Goal: Task Accomplishment & Management: Use online tool/utility

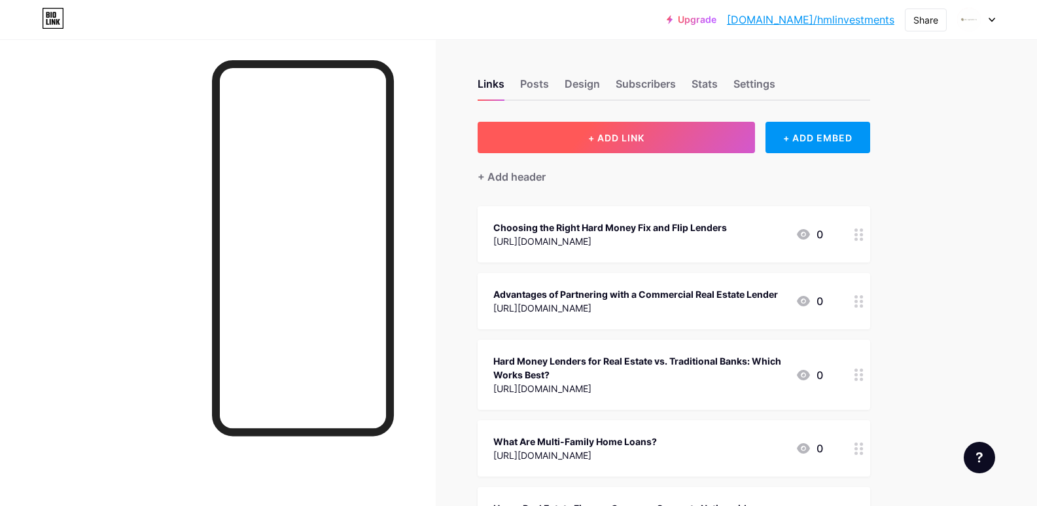
click at [557, 128] on button "+ ADD LINK" at bounding box center [617, 137] width 278 height 31
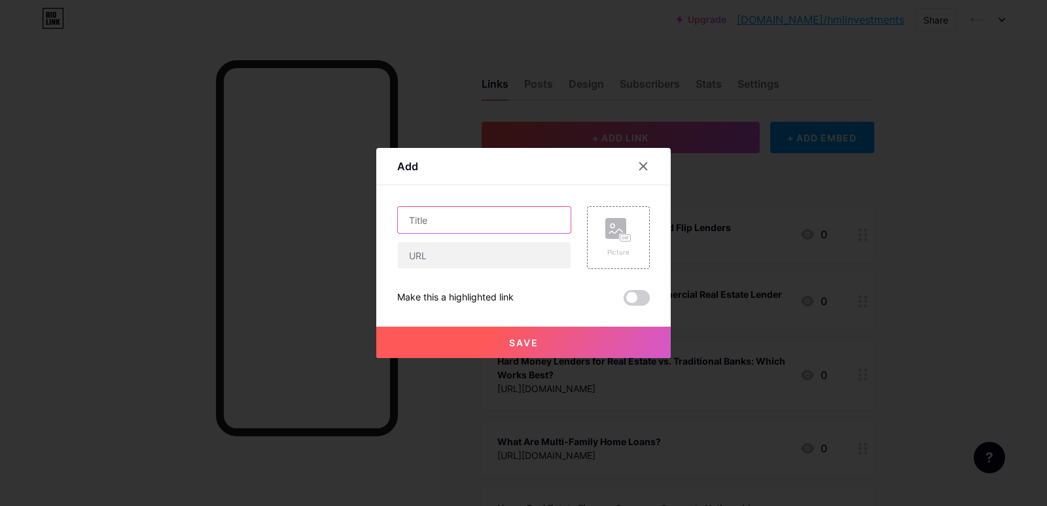
click at [486, 219] on input "text" at bounding box center [484, 220] width 173 height 26
click at [466, 253] on input "text" at bounding box center [484, 255] width 173 height 26
paste input "[URL][DOMAIN_NAME]"
click at [482, 230] on input "text" at bounding box center [484, 220] width 173 height 26
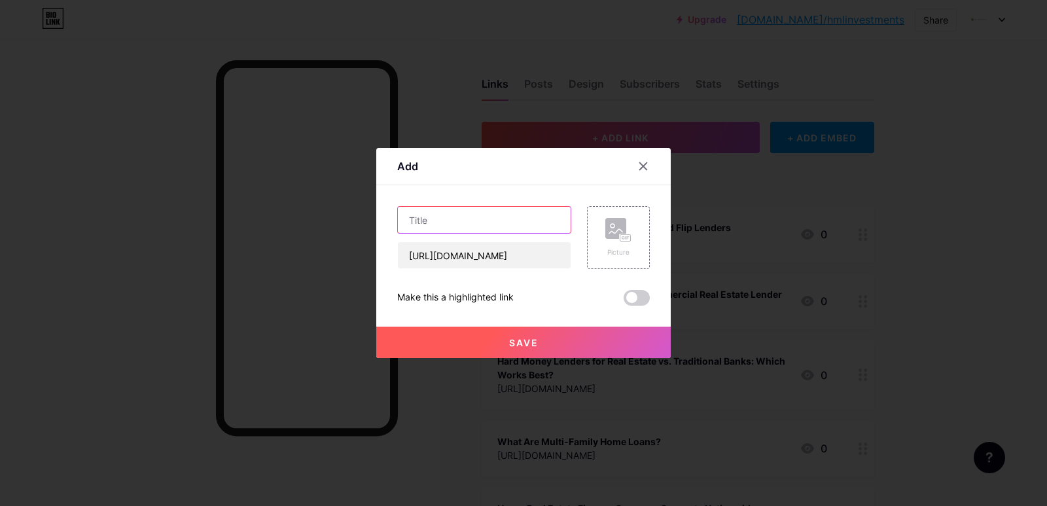
scroll to position [0, 0]
click at [483, 249] on input "[URL][DOMAIN_NAME]" at bounding box center [484, 255] width 173 height 26
paste input "How New Home Construction Loans Can Help You Build Without the Hassle"
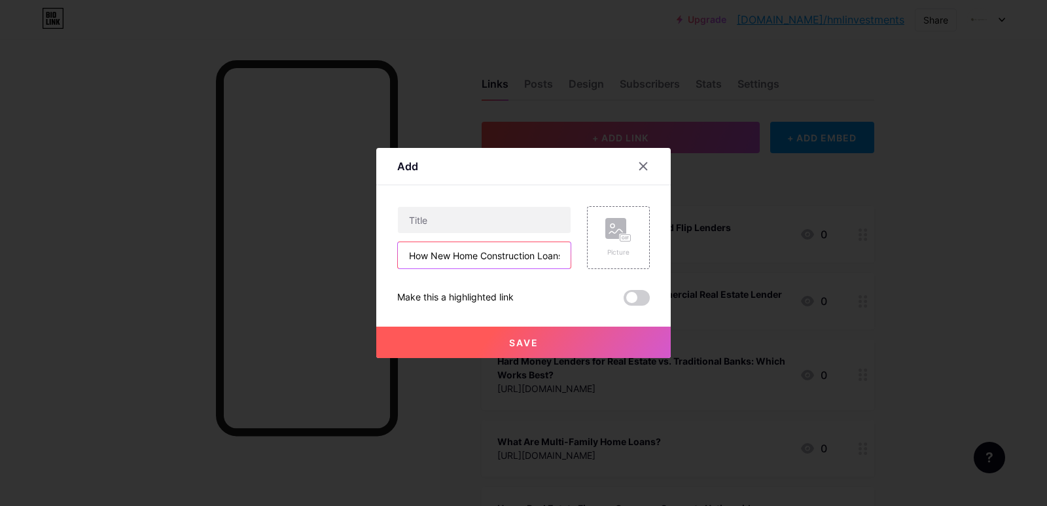
scroll to position [0, 175]
type input "How New Home Construction Loans Can Help You Build Without the Hassle"
click at [495, 227] on input "text" at bounding box center [484, 220] width 173 height 26
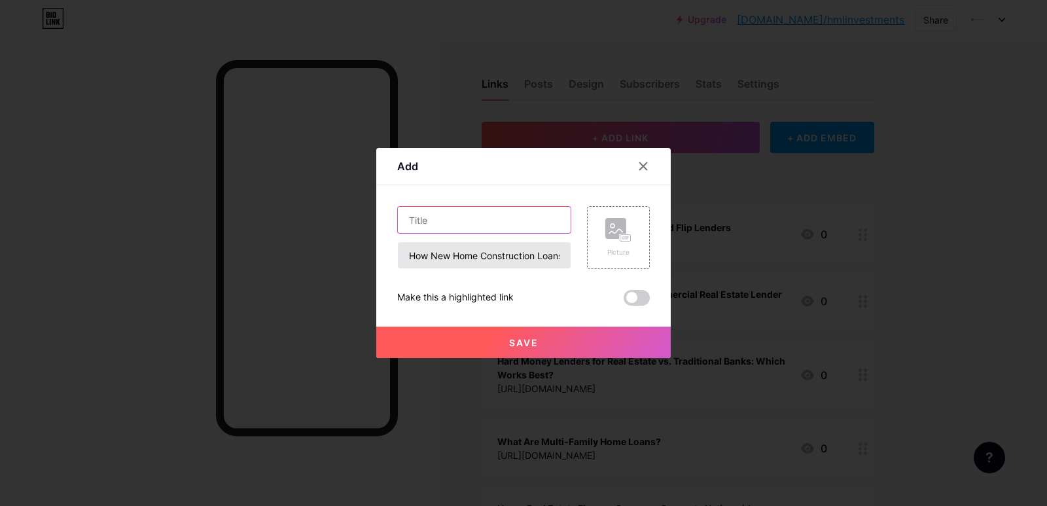
paste input "How New Home Construction Loans Can Help You Build Without the Hassle"
type input "How New Home Construction Loans Can Help You Build Without the Hassle"
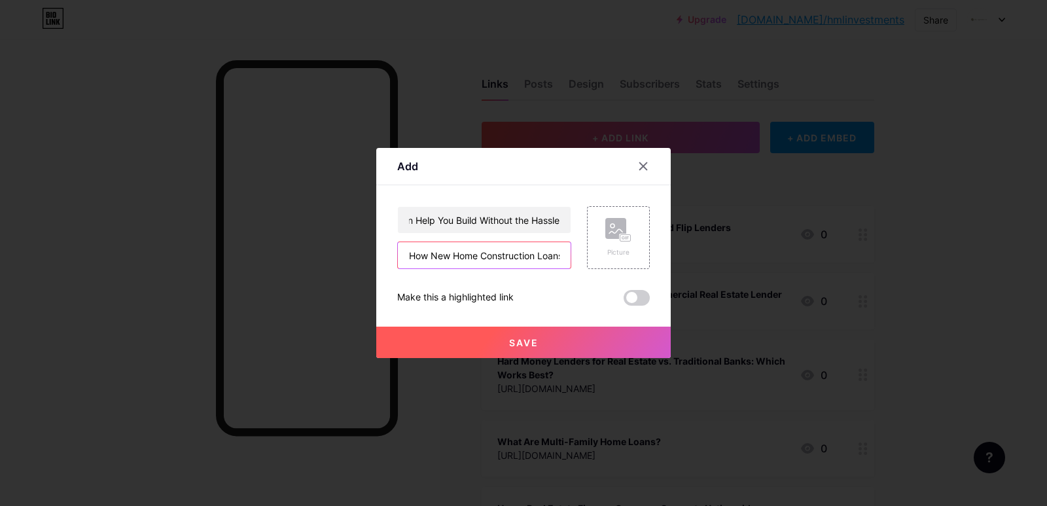
click at [486, 256] on input "How New Home Construction Loans Can Help You Build Without the Hassle" at bounding box center [484, 255] width 173 height 26
paste input "[URL][DOMAIN_NAME]"
type input "[URL][DOMAIN_NAME]"
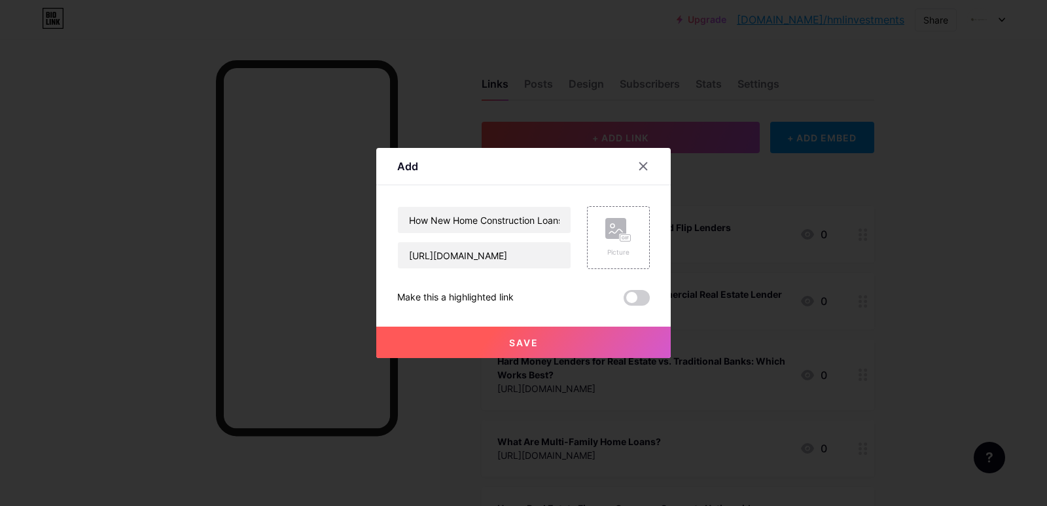
click at [545, 345] on button "Save" at bounding box center [523, 341] width 294 height 31
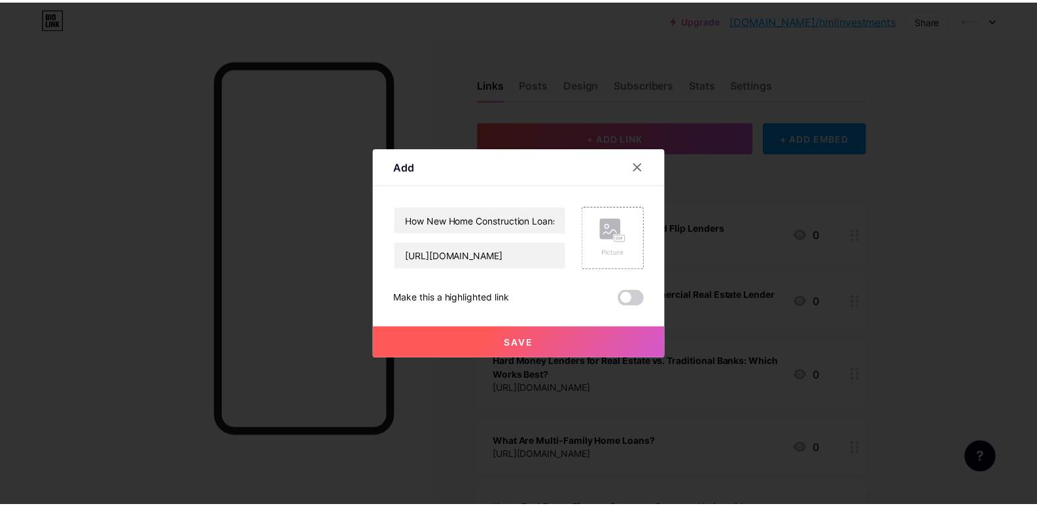
scroll to position [0, 0]
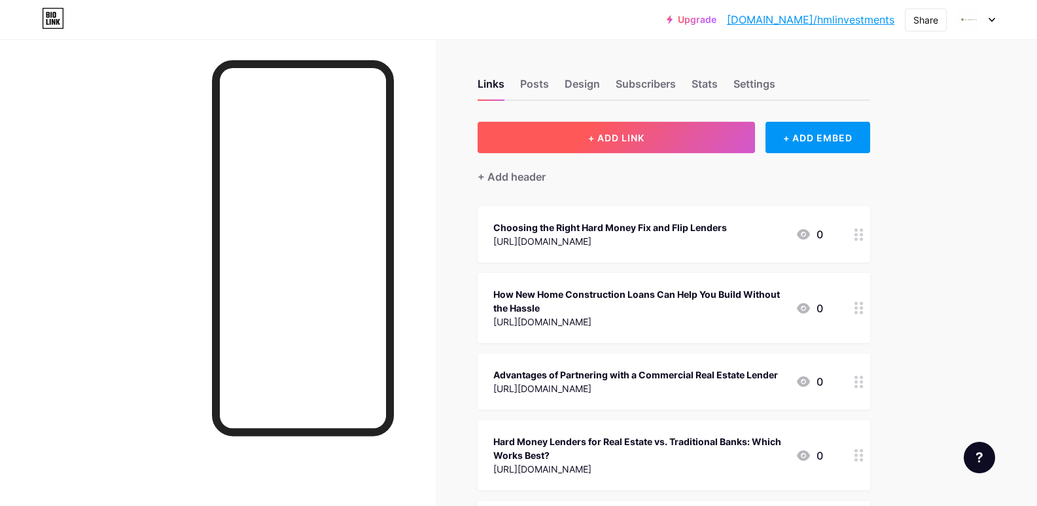
click at [659, 139] on button "+ ADD LINK" at bounding box center [617, 137] width 278 height 31
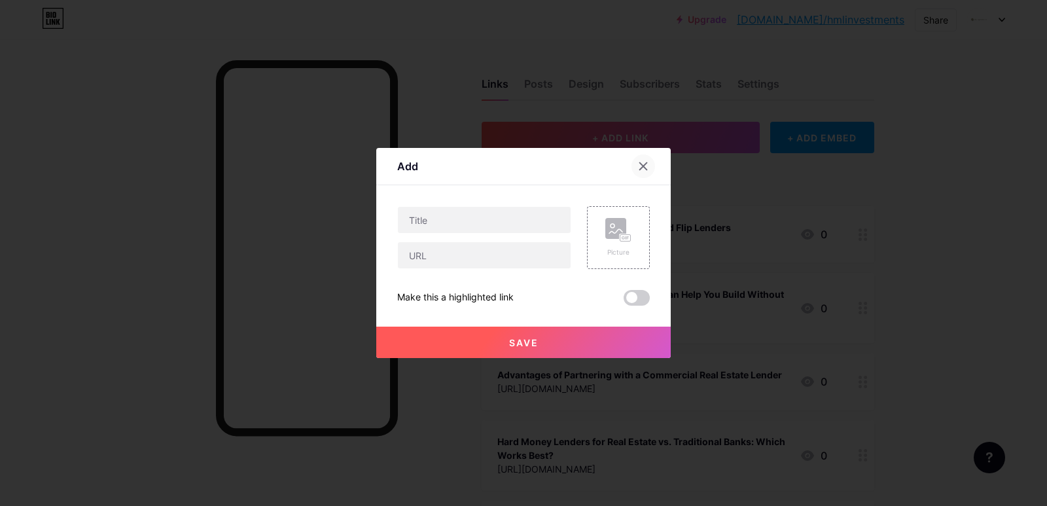
click at [649, 167] on div at bounding box center [643, 166] width 24 height 24
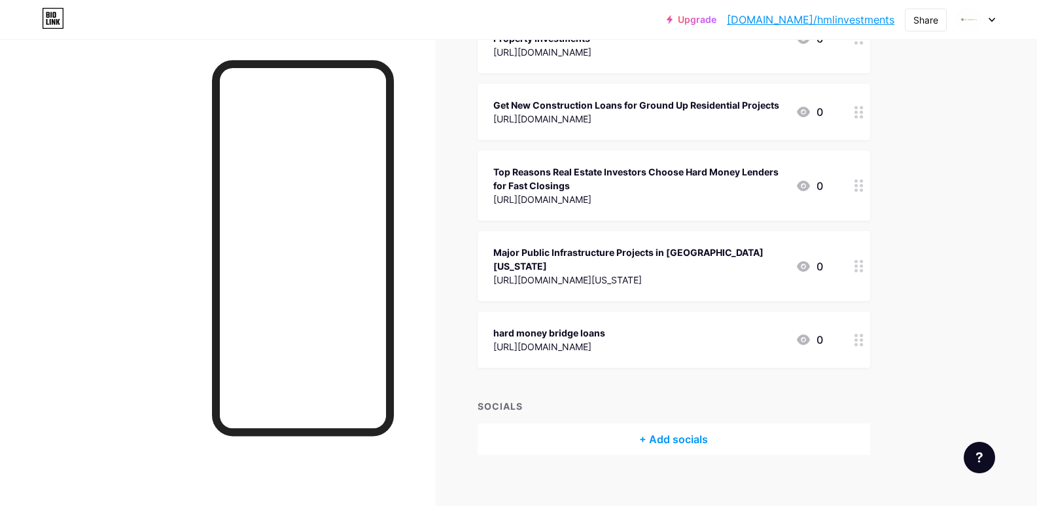
scroll to position [69, 0]
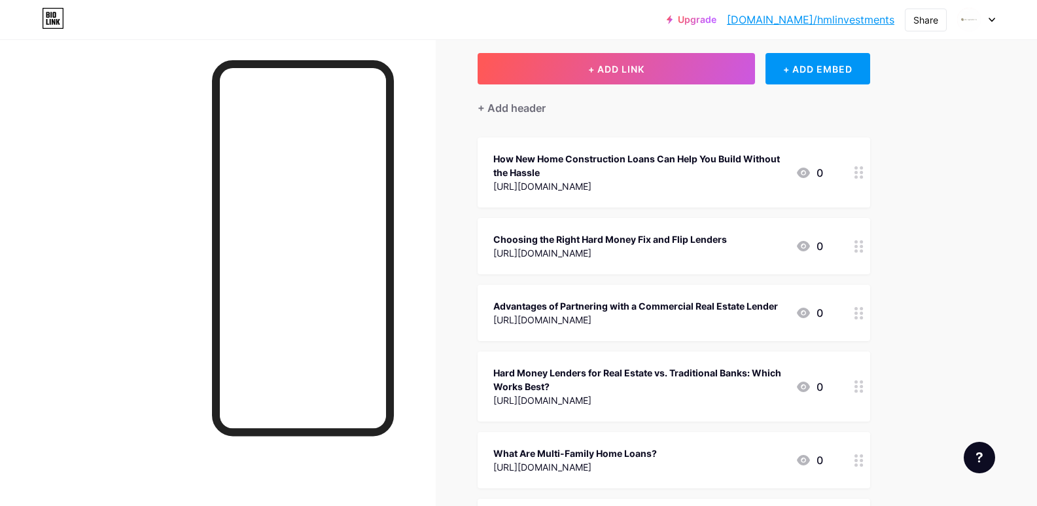
click at [913, 169] on div "Links Posts Design Subscribers Stats Settings + ADD LINK + ADD EMBED + Add head…" at bounding box center [462, 493] width 925 height 1045
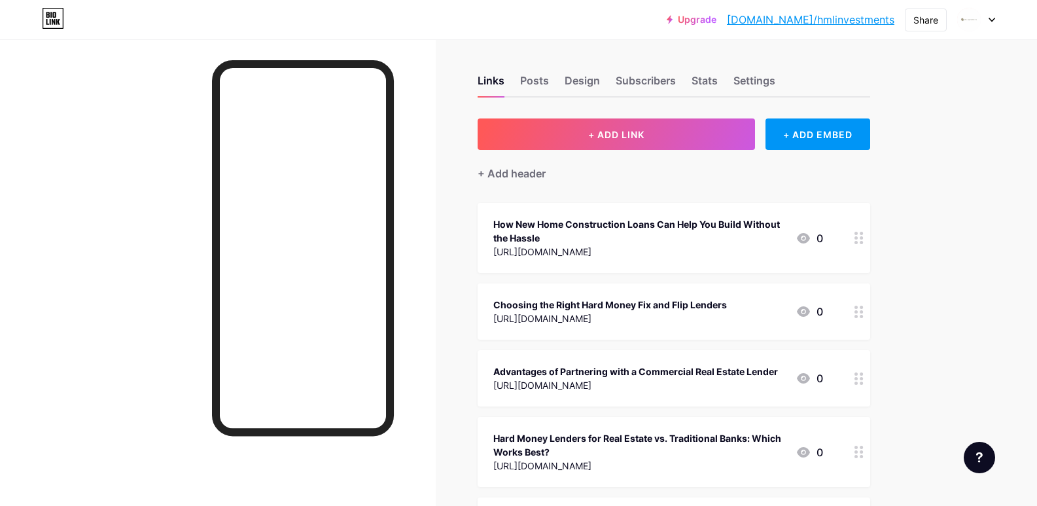
scroll to position [0, 0]
